Goal: Information Seeking & Learning: Learn about a topic

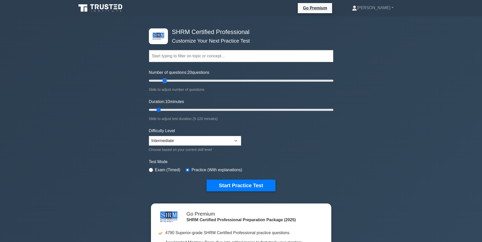
drag, startPoint x: 156, startPoint y: 82, endPoint x: 165, endPoint y: 81, distance: 8.4
type input "20"
click at [165, 81] on input "Number of questions: 20 questions" at bounding box center [241, 81] width 184 height 6
click at [242, 185] on button "Start Practice Test" at bounding box center [240, 186] width 69 height 12
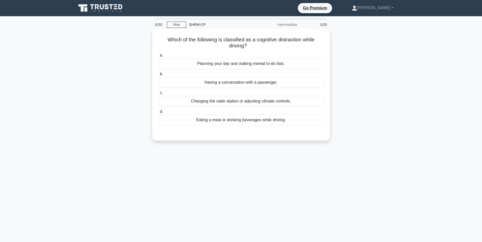
click at [275, 63] on div "Planning your day and making mental to-do lists." at bounding box center [241, 63] width 165 height 11
click at [159, 57] on input "a. Planning your day and making mental to-do lists." at bounding box center [159, 55] width 0 height 3
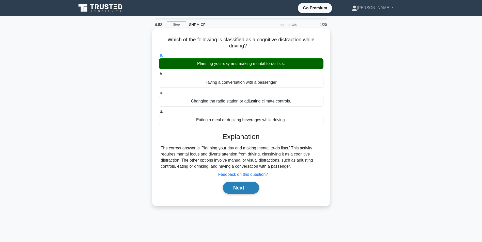
click at [252, 187] on button "Next" at bounding box center [241, 188] width 36 height 12
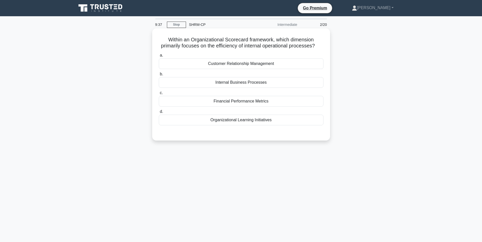
click at [266, 84] on div "Internal Business Processes" at bounding box center [241, 82] width 165 height 11
click at [159, 76] on input "b. Internal Business Processes" at bounding box center [159, 74] width 0 height 3
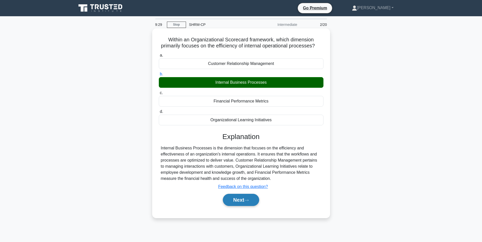
click at [251, 205] on button "Next" at bounding box center [241, 200] width 36 height 12
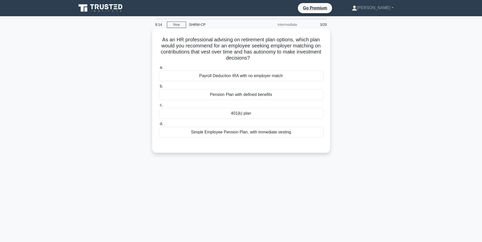
click at [246, 115] on div "401(k) plan" at bounding box center [241, 113] width 165 height 11
click at [159, 107] on input "c. 401(k) plan" at bounding box center [159, 105] width 0 height 3
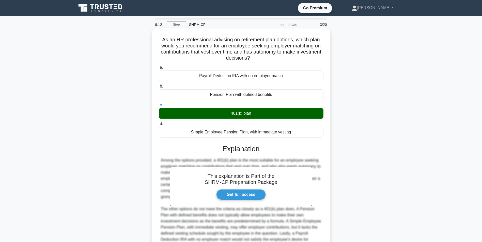
scroll to position [51, 0]
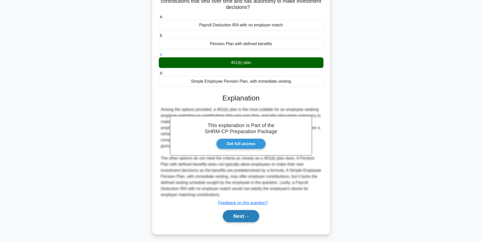
click at [258, 216] on button "Next" at bounding box center [241, 216] width 36 height 12
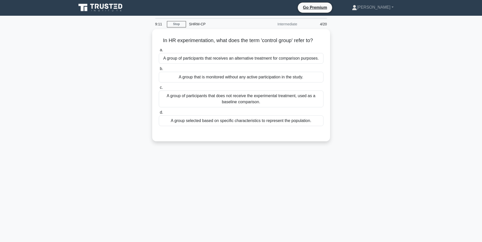
scroll to position [0, 0]
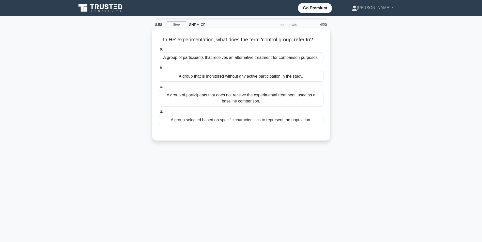
click at [259, 101] on div "A group of participants that does not receive the experimental treatment, used …" at bounding box center [241, 98] width 165 height 17
click at [159, 89] on input "c. A group of participants that does not receive the experimental treatment, us…" at bounding box center [159, 86] width 0 height 3
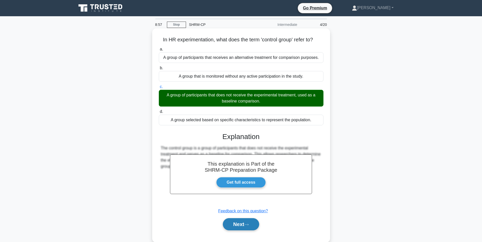
click at [251, 225] on button "Next" at bounding box center [241, 224] width 36 height 12
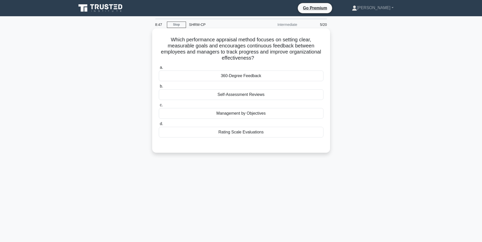
click at [264, 74] on div "360-Degree Feedback" at bounding box center [241, 76] width 165 height 11
click at [159, 69] on input "a. 360-Degree Feedback" at bounding box center [159, 67] width 0 height 3
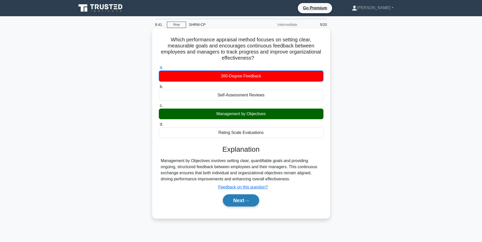
click at [242, 203] on button "Next" at bounding box center [241, 201] width 36 height 12
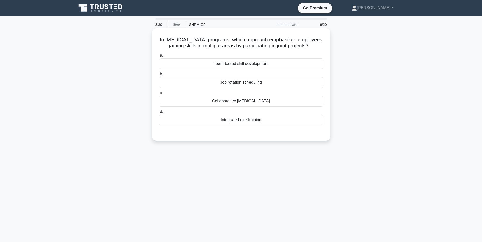
click at [259, 104] on div "Collaborative [MEDICAL_DATA]" at bounding box center [241, 101] width 165 height 11
click at [159, 95] on input "c. Collaborative [MEDICAL_DATA]" at bounding box center [159, 92] width 0 height 3
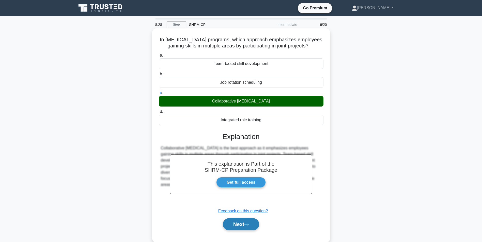
click at [245, 224] on button "Next" at bounding box center [241, 224] width 36 height 12
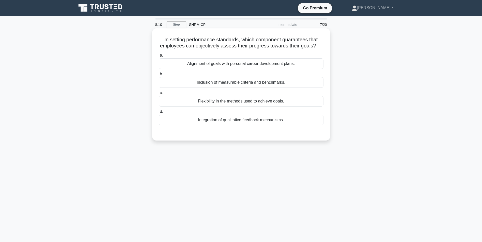
click at [261, 84] on div "Inclusion of measurable criteria and benchmarks." at bounding box center [241, 82] width 165 height 11
click at [159, 76] on input "b. Inclusion of measurable criteria and benchmarks." at bounding box center [159, 74] width 0 height 3
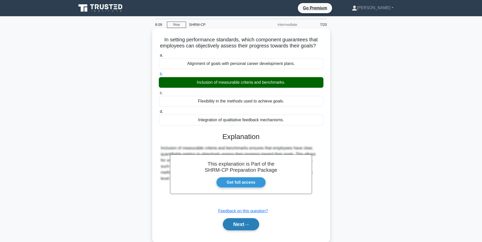
click at [247, 224] on icon at bounding box center [246, 225] width 5 height 3
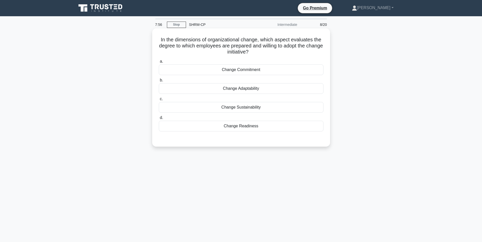
click at [247, 129] on div "Change Readiness" at bounding box center [241, 126] width 165 height 11
click at [159, 120] on input "d. Change Readiness" at bounding box center [159, 117] width 0 height 3
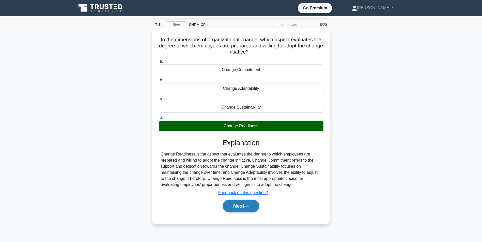
click at [237, 206] on button "Next" at bounding box center [241, 206] width 36 height 12
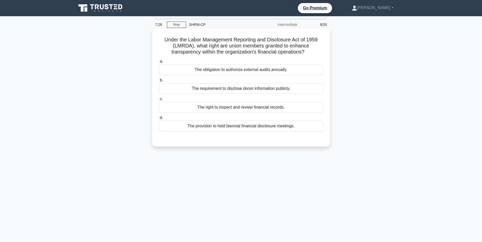
click at [271, 107] on div "The right to inspect and review financial records." at bounding box center [241, 107] width 165 height 11
click at [159, 101] on input "c. The right to inspect and review financial records." at bounding box center [159, 99] width 0 height 3
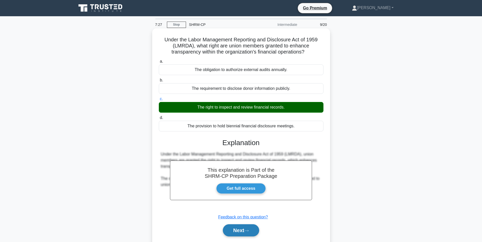
click at [257, 229] on button "Next" at bounding box center [241, 231] width 36 height 12
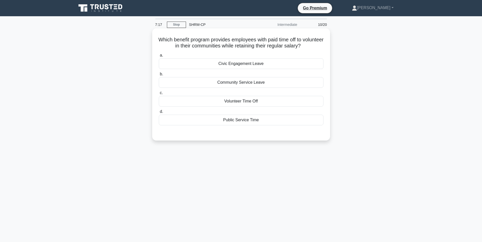
click at [243, 101] on div "Volunteer Time Off" at bounding box center [241, 101] width 165 height 11
click at [159, 95] on input "c. Volunteer Time Off" at bounding box center [159, 92] width 0 height 3
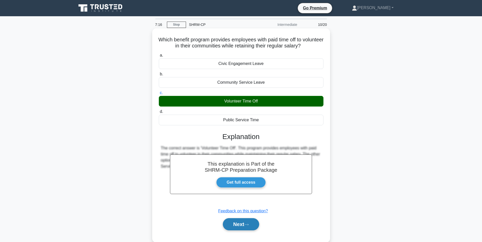
click at [251, 227] on button "Next" at bounding box center [241, 224] width 36 height 12
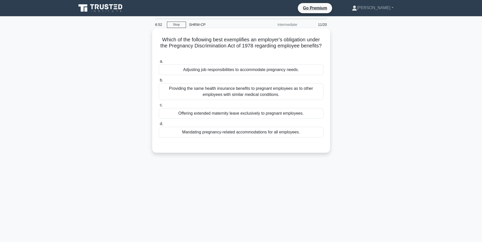
click at [286, 70] on div "Adjusting job responsibilities to accommodate pregnancy needs." at bounding box center [241, 70] width 165 height 11
click at [159, 63] on input "a. Adjusting job responsibilities to accommodate pregnancy needs." at bounding box center [159, 61] width 0 height 3
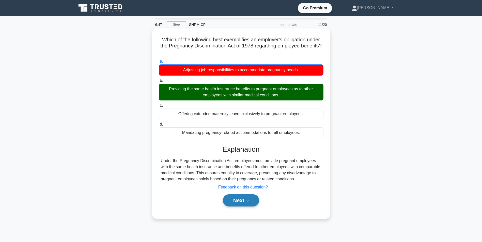
click at [252, 204] on button "Next" at bounding box center [241, 201] width 36 height 12
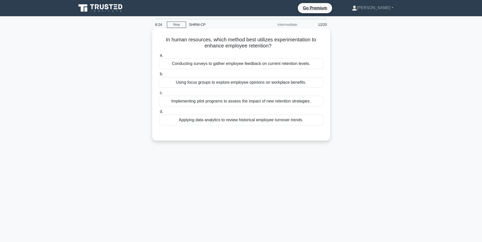
click at [261, 82] on div "Using focus groups to explore employee opinions on workplace benefits." at bounding box center [241, 82] width 165 height 11
click at [159, 76] on input "b. Using focus groups to explore employee opinions on workplace benefits." at bounding box center [159, 74] width 0 height 3
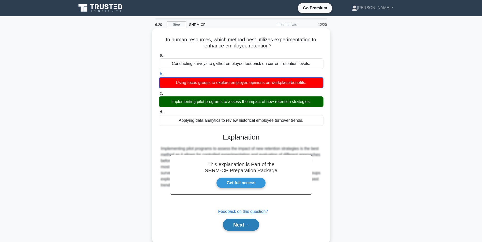
click at [250, 222] on button "Next" at bounding box center [241, 225] width 36 height 12
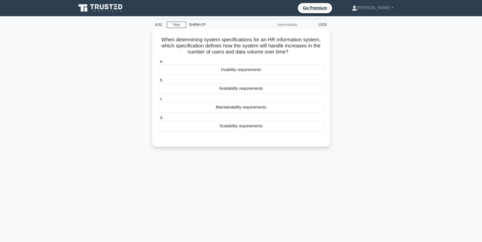
click at [243, 125] on div "Scalability requirements" at bounding box center [241, 126] width 165 height 11
click at [159, 120] on input "d. Scalability requirements" at bounding box center [159, 117] width 0 height 3
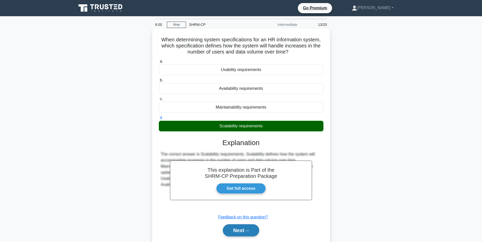
click at [255, 230] on button "Next" at bounding box center [241, 231] width 36 height 12
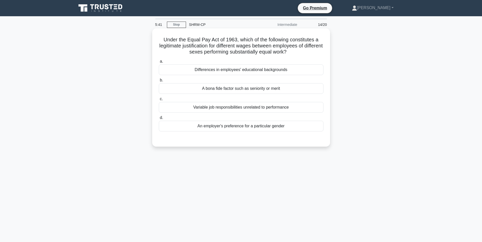
click at [272, 73] on div "Differences in employees' educational backgrounds" at bounding box center [241, 70] width 165 height 11
click at [159, 63] on input "a. Differences in employees' educational backgrounds" at bounding box center [159, 61] width 0 height 3
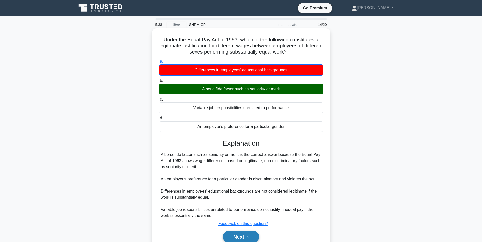
click at [243, 236] on button "Next" at bounding box center [241, 237] width 36 height 12
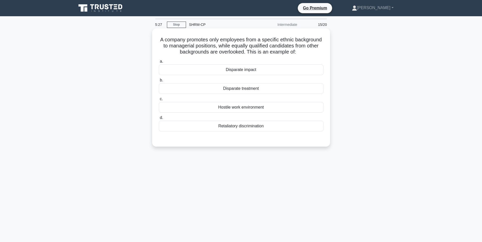
click at [258, 90] on div "Disparate treatment" at bounding box center [241, 88] width 165 height 11
click at [159, 82] on input "b. Disparate treatment" at bounding box center [159, 80] width 0 height 3
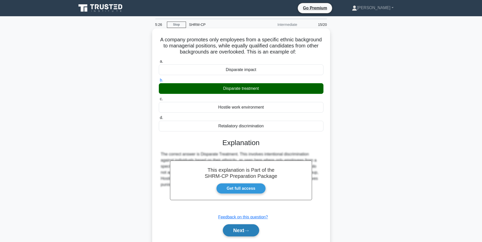
click at [255, 231] on button "Next" at bounding box center [241, 231] width 36 height 12
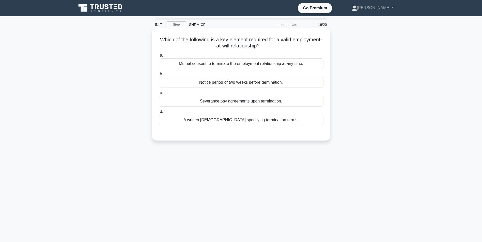
click at [278, 63] on div "Mutual consent to terminate the employment relationship at any time." at bounding box center [241, 63] width 165 height 11
click at [159, 57] on input "a. Mutual consent to terminate the employment relationship at any time." at bounding box center [159, 55] width 0 height 3
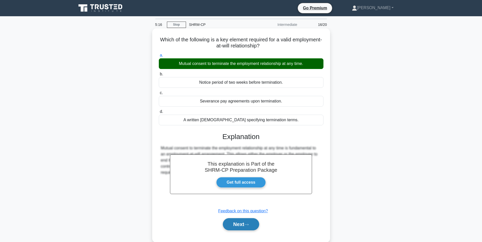
click at [232, 226] on button "Next" at bounding box center [241, 224] width 36 height 12
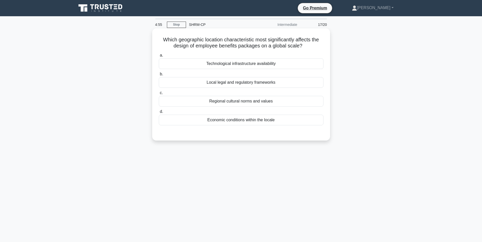
click at [238, 101] on div "Regional cultural norms and values" at bounding box center [241, 101] width 165 height 11
click at [159, 95] on input "c. Regional cultural norms and values" at bounding box center [159, 92] width 0 height 3
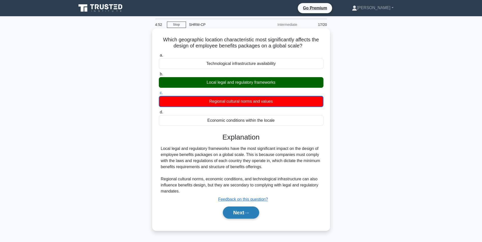
click at [241, 214] on button "Next" at bounding box center [241, 213] width 36 height 12
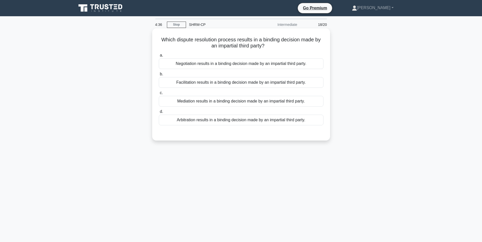
click at [257, 120] on div "Arbitration results in a binding decision made by an impartial third party." at bounding box center [241, 120] width 165 height 11
click at [159, 114] on input "d. Arbitration results in a binding decision made by an impartial third party." at bounding box center [159, 111] width 0 height 3
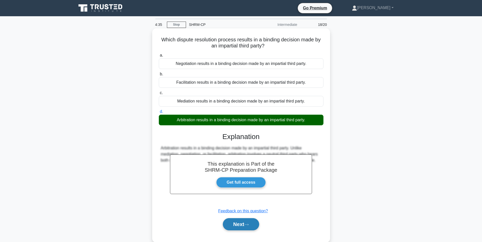
click at [249, 223] on button "Next" at bounding box center [241, 224] width 36 height 12
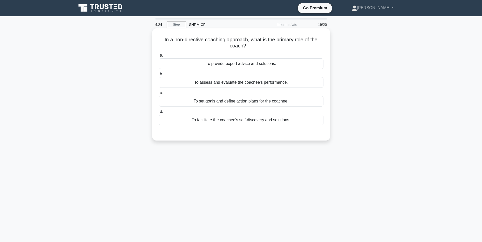
click at [275, 121] on div "To facilitate the coachee's self-discovery and solutions." at bounding box center [241, 120] width 165 height 11
click at [159, 114] on input "d. To facilitate the coachee's self-discovery and solutions." at bounding box center [159, 111] width 0 height 3
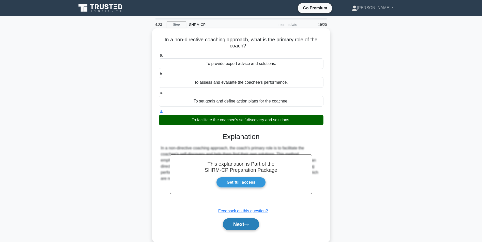
click at [236, 223] on button "Next" at bounding box center [241, 224] width 36 height 12
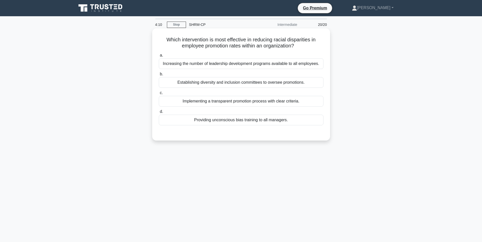
click at [241, 103] on div "Implementing a transparent promotion process with clear criteria." at bounding box center [241, 101] width 165 height 11
click at [159, 95] on input "c. Implementing a transparent promotion process with clear criteria." at bounding box center [159, 92] width 0 height 3
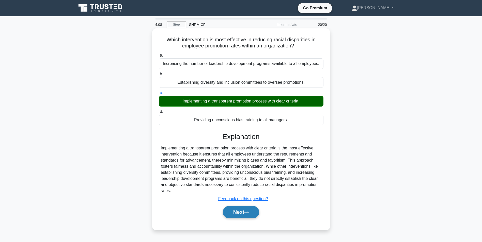
click at [232, 213] on button "Next" at bounding box center [241, 212] width 36 height 12
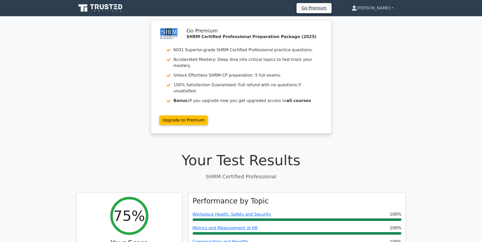
click at [356, 10] on icon at bounding box center [354, 10] width 5 height 2
click at [375, 19] on link "Profile" at bounding box center [360, 20] width 40 height 8
